Goal: Task Accomplishment & Management: Use online tool/utility

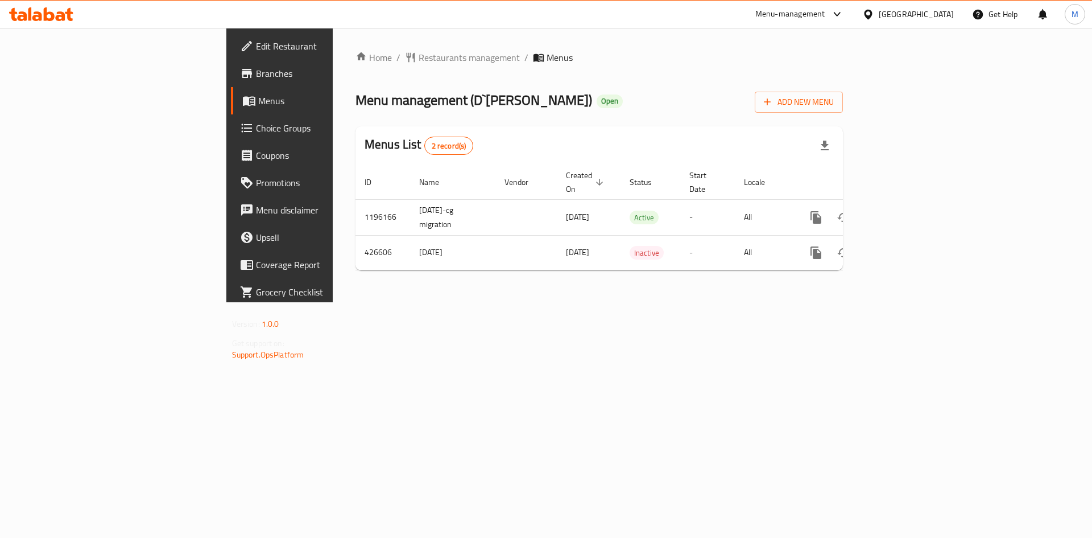
click at [256, 79] on span "Branches" at bounding box center [328, 74] width 144 height 14
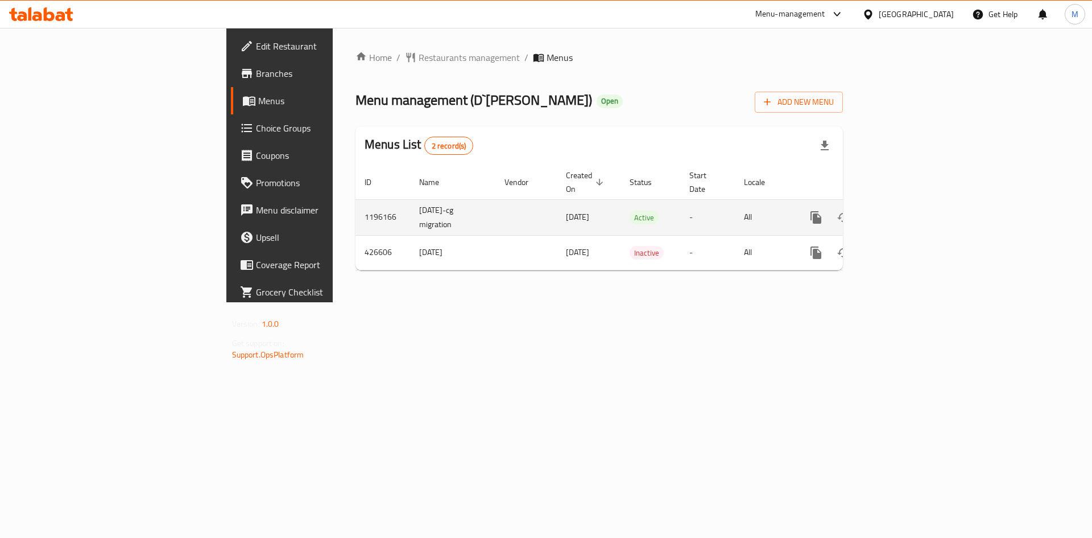
click at [903, 212] on icon "enhanced table" at bounding box center [898, 217] width 10 height 10
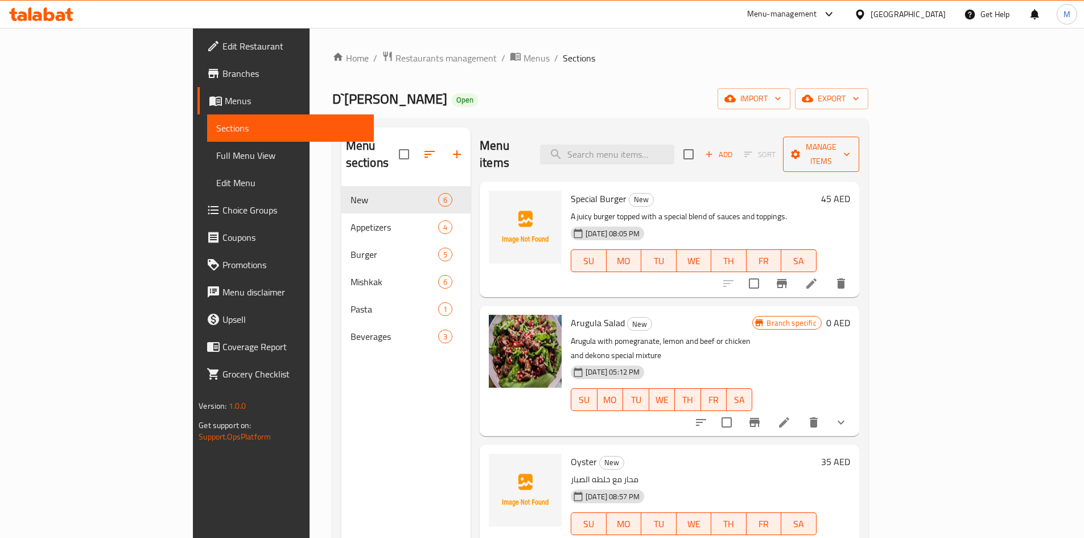
click at [850, 141] on span "Manage items" at bounding box center [821, 154] width 58 height 28
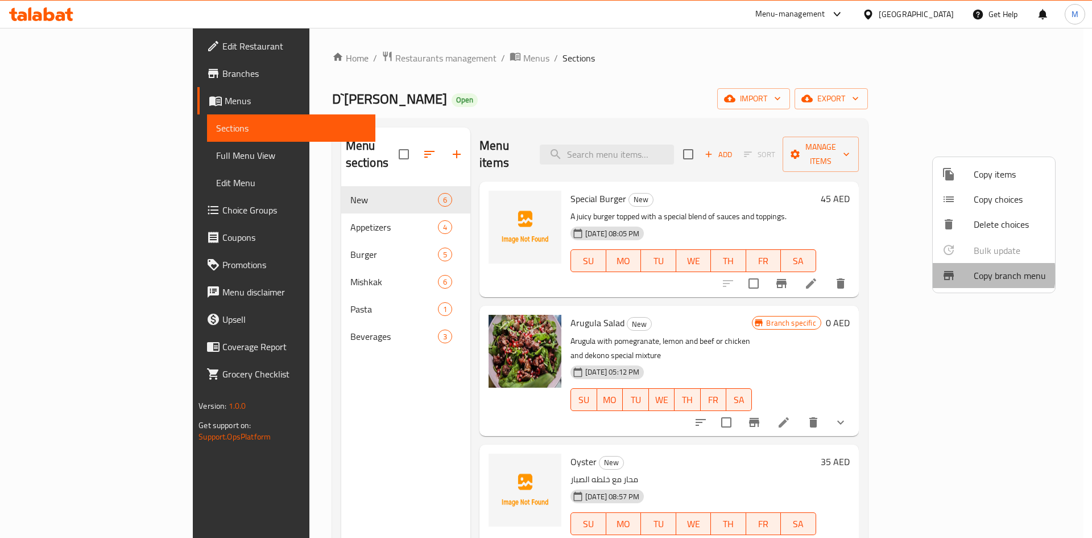
click at [978, 274] on span "Copy branch menu" at bounding box center [1010, 276] width 72 height 14
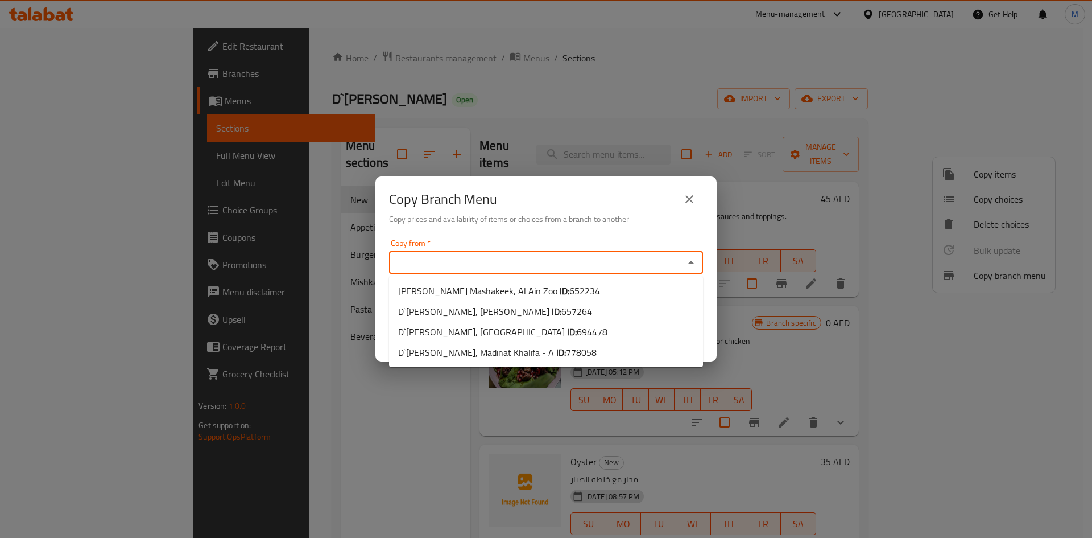
click at [617, 267] on input "Copy from   *" at bounding box center [537, 262] width 288 height 16
click at [514, 332] on span "D`[PERSON_NAME], [GEOGRAPHIC_DATA] ID: 694478" at bounding box center [502, 332] width 209 height 14
type input "D`[PERSON_NAME], [GEOGRAPHIC_DATA]"
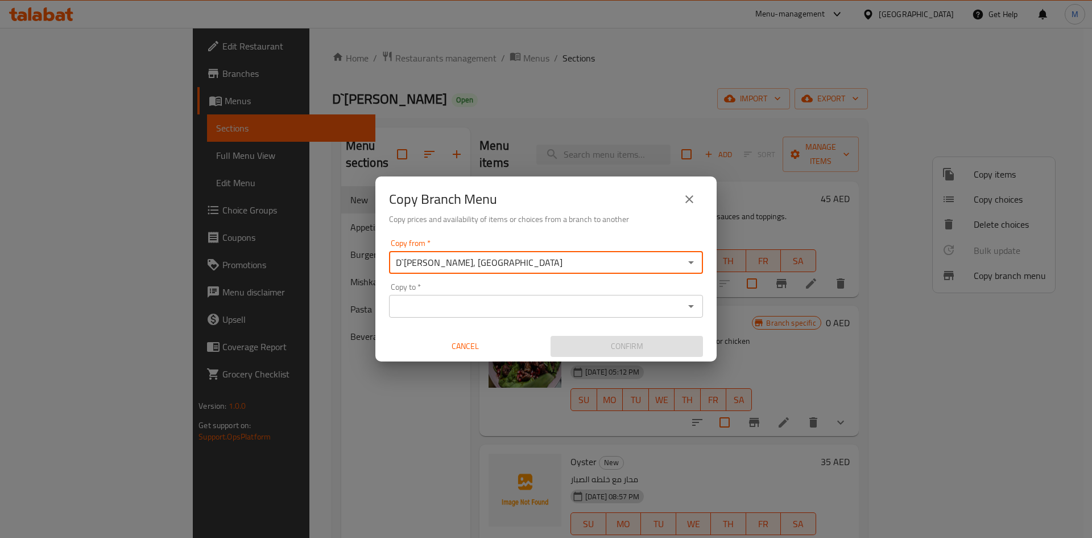
click at [545, 294] on div "Copy to   * Copy to *" at bounding box center [546, 300] width 314 height 35
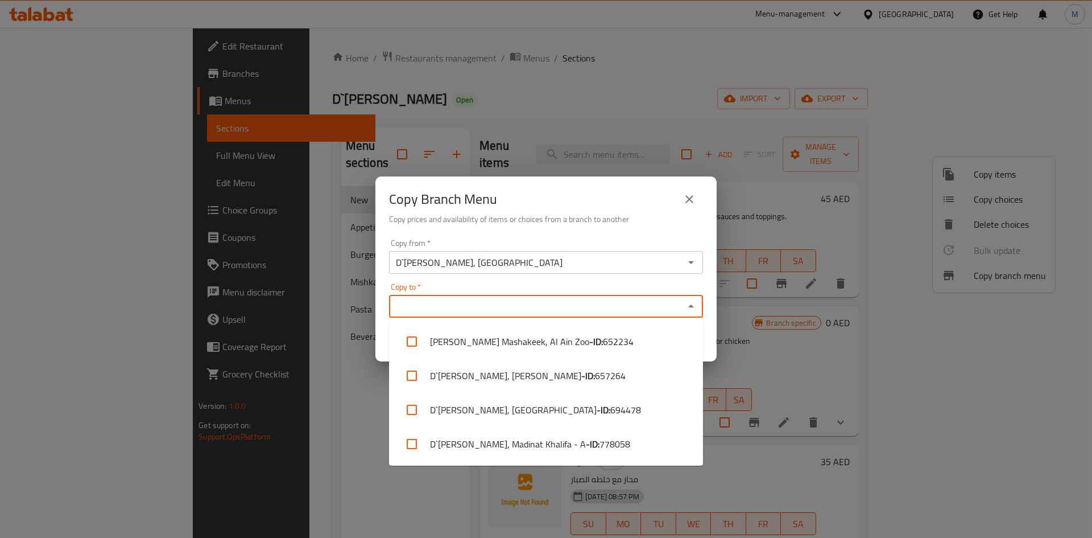
click at [551, 308] on input "Copy to   *" at bounding box center [537, 306] width 288 height 16
click at [576, 456] on li "D`[PERSON_NAME], Madinat Khalifa - A - ID: 778058" at bounding box center [546, 444] width 314 height 34
checkbox input "true"
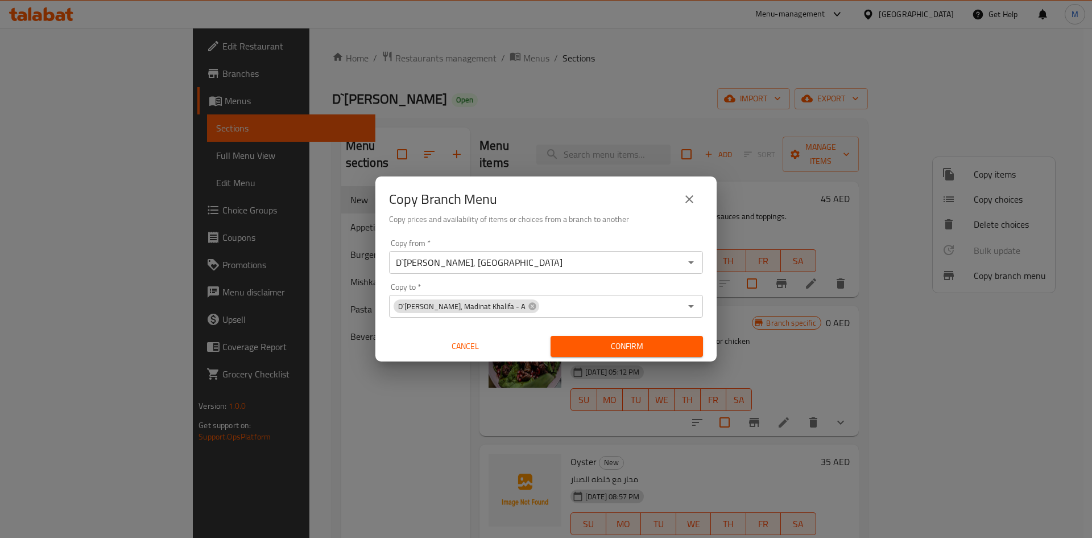
click at [601, 205] on div "Copy Branch Menu" at bounding box center [546, 198] width 314 height 27
click at [636, 349] on span "Confirm" at bounding box center [627, 346] width 134 height 14
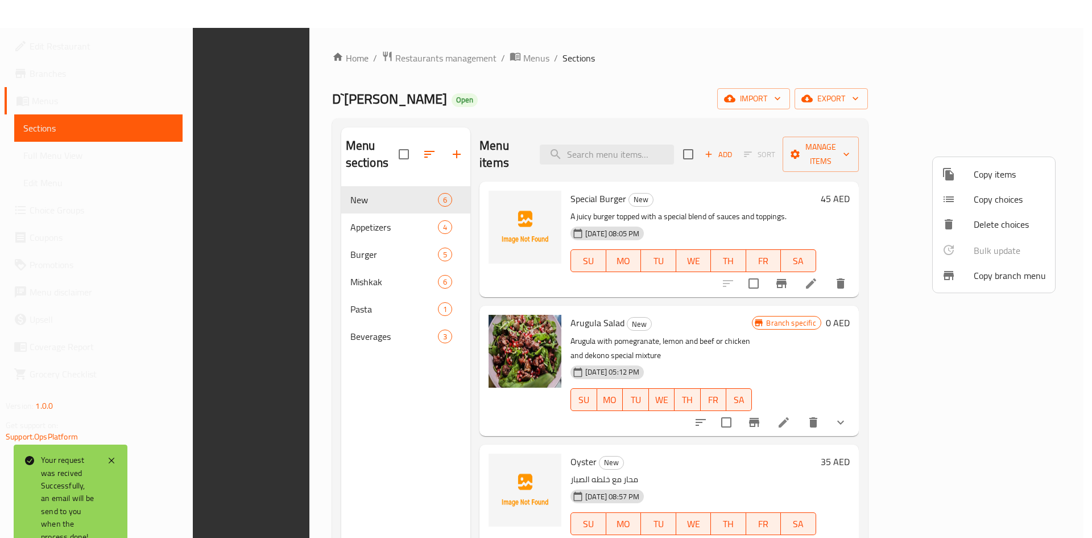
scroll to position [159, 0]
